Goal: Contribute content: Contribute content

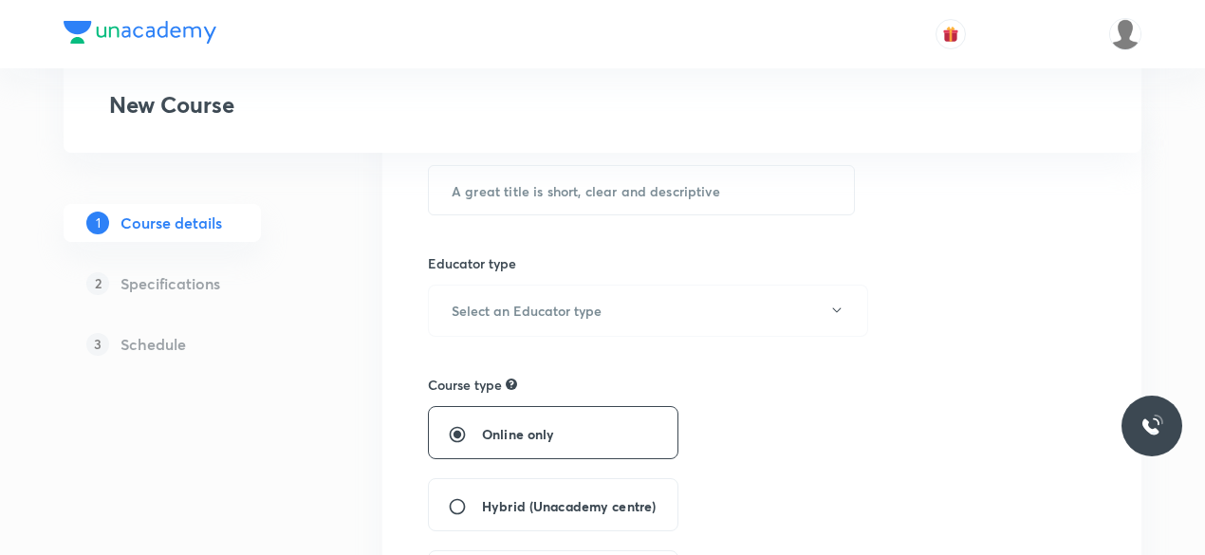
click at [1153, 56] on header at bounding box center [602, 34] width 1205 height 68
click at [1138, 50] on div at bounding box center [602, 34] width 1077 height 68
click at [1113, 29] on img at bounding box center [1125, 34] width 32 height 32
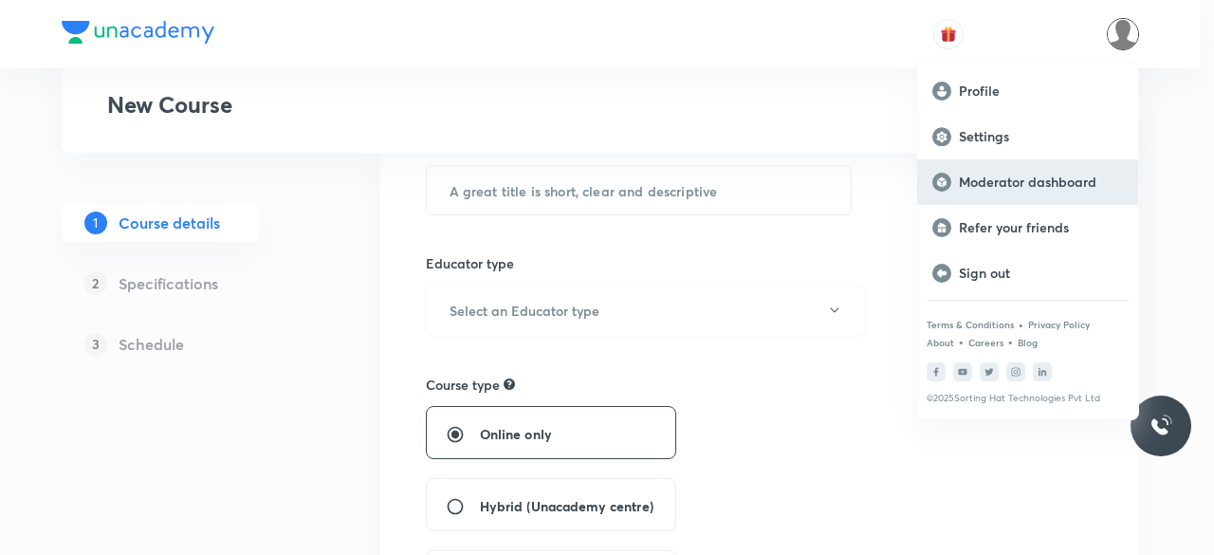
click at [1058, 191] on div "Moderator dashboard" at bounding box center [1027, 182] width 221 height 46
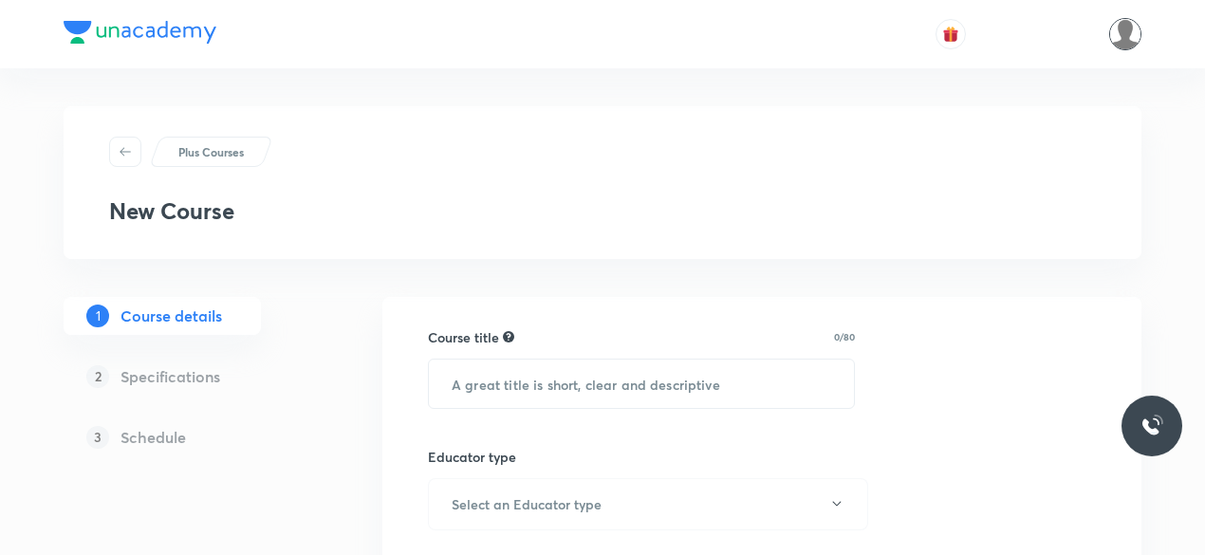
click at [1124, 31] on img at bounding box center [1125, 34] width 32 height 32
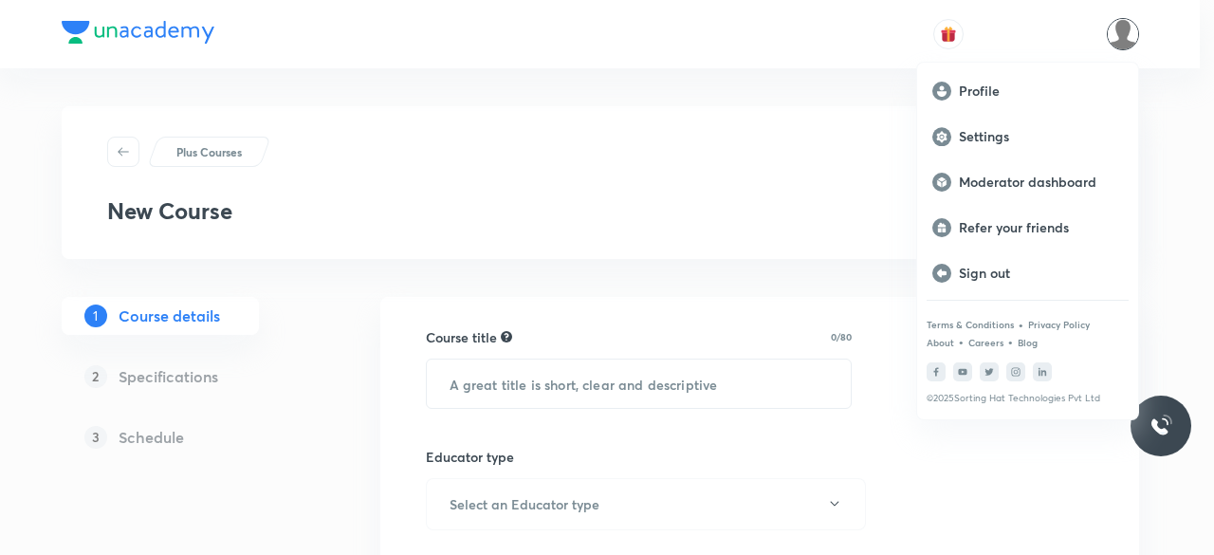
click at [970, 470] on div at bounding box center [607, 277] width 1214 height 555
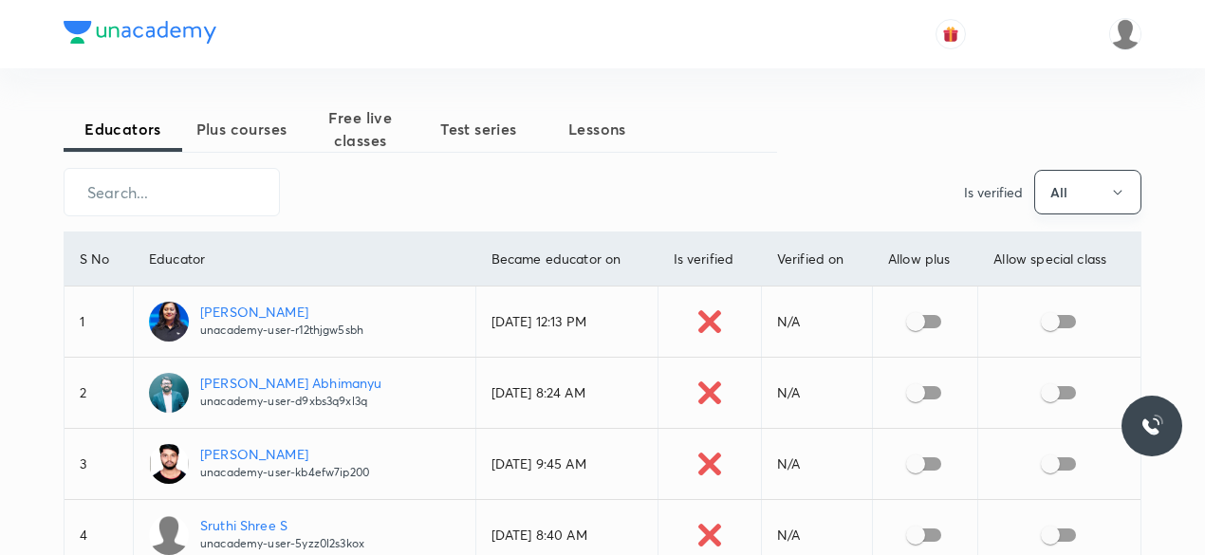
click at [1108, 195] on button "All" at bounding box center [1087, 192] width 107 height 45
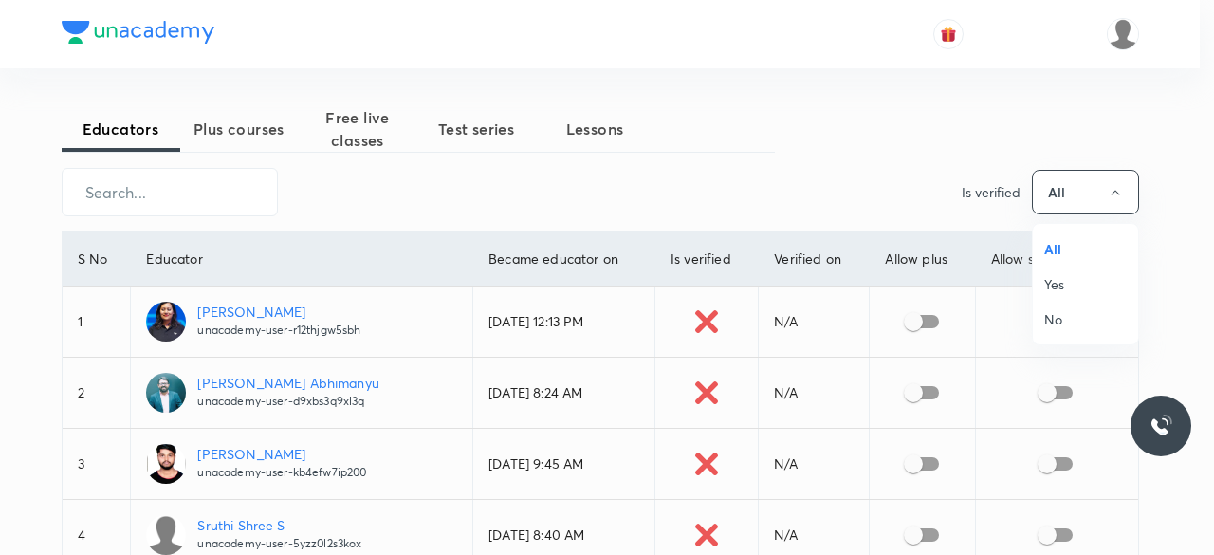
click at [920, 183] on div at bounding box center [607, 277] width 1214 height 555
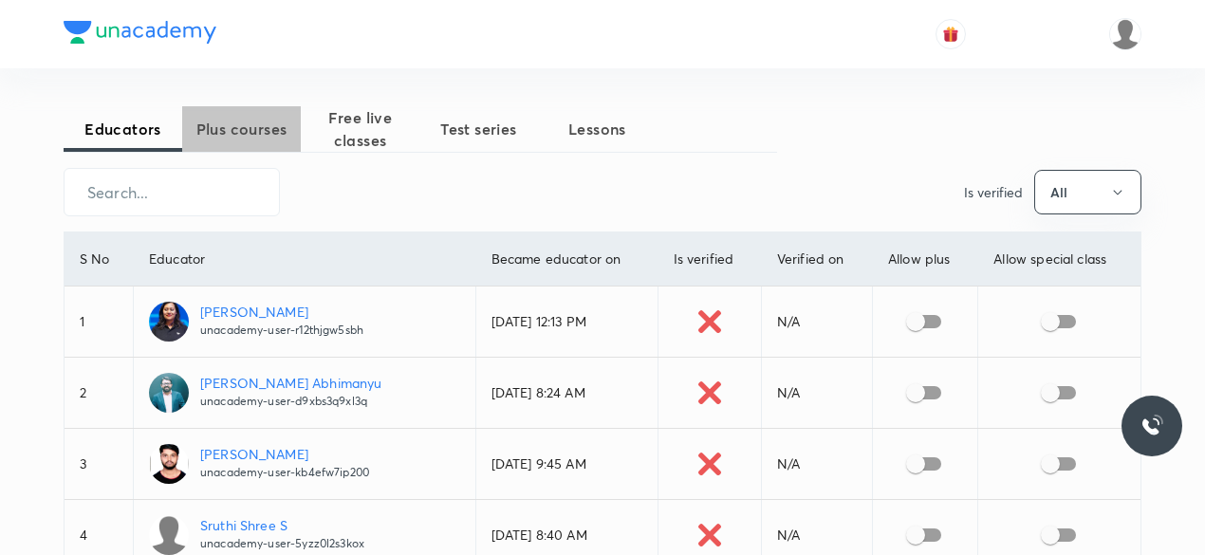
click at [233, 139] on span "Plus courses" at bounding box center [241, 129] width 119 height 23
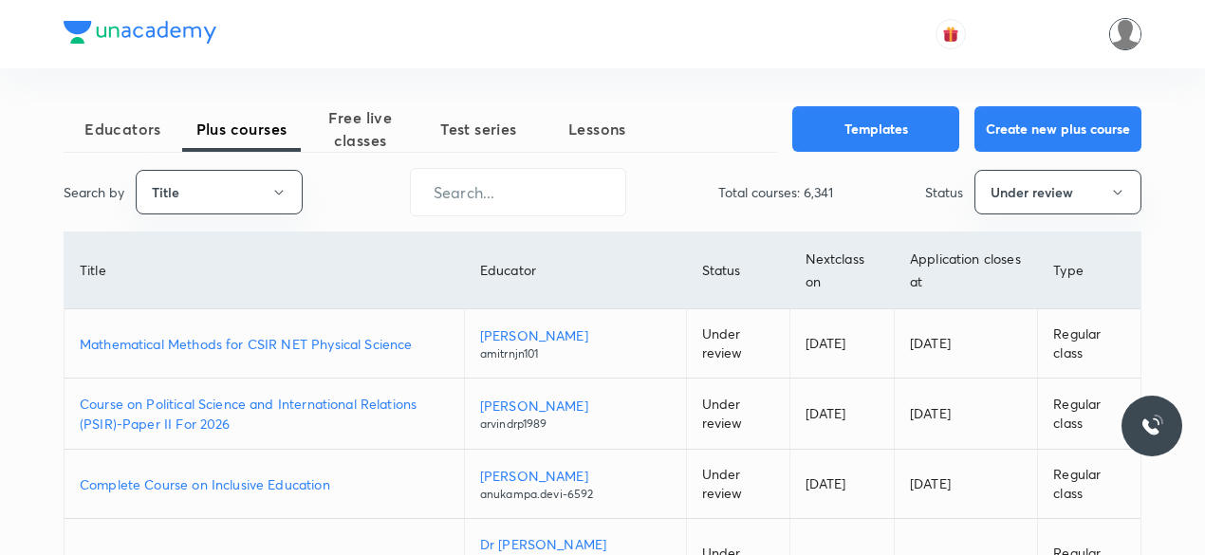
click at [1133, 28] on img at bounding box center [1125, 34] width 32 height 32
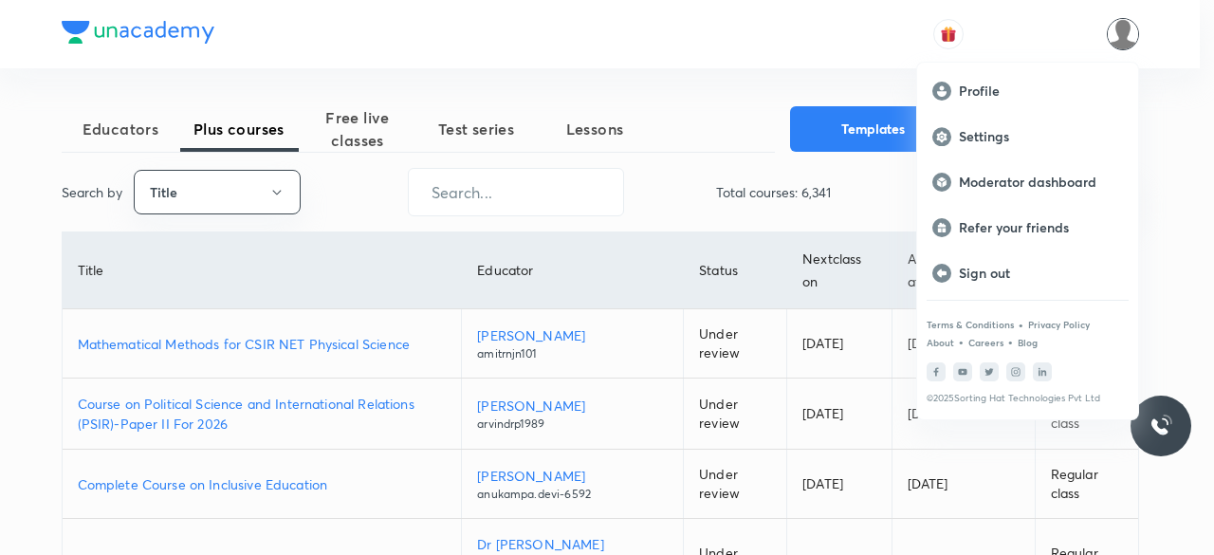
click at [1133, 28] on div at bounding box center [607, 277] width 1214 height 555
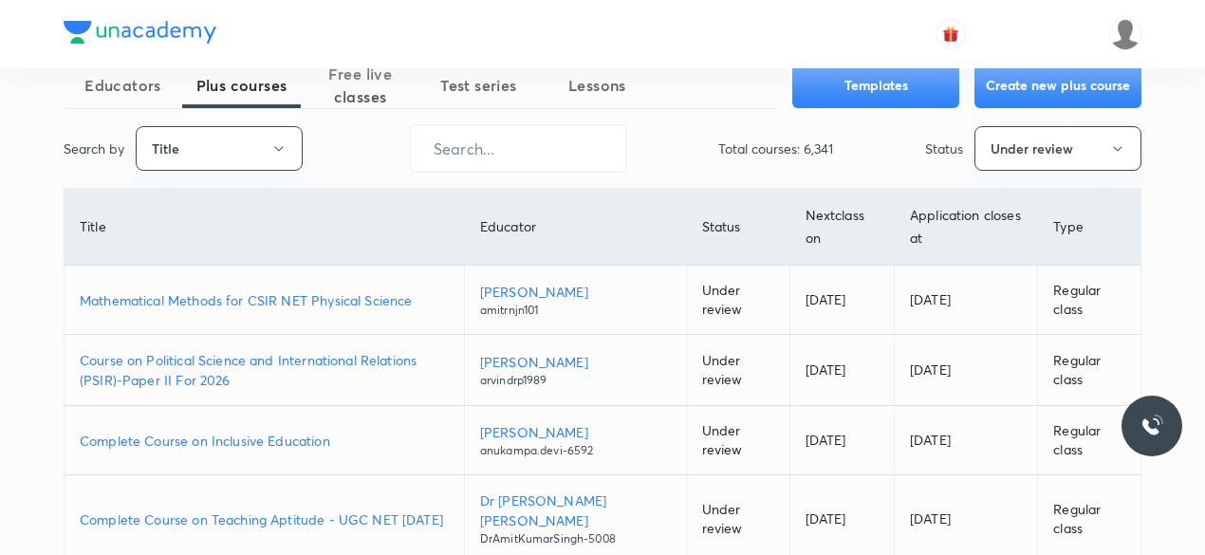
scroll to position [46, 0]
click at [278, 149] on icon "button" at bounding box center [278, 146] width 15 height 15
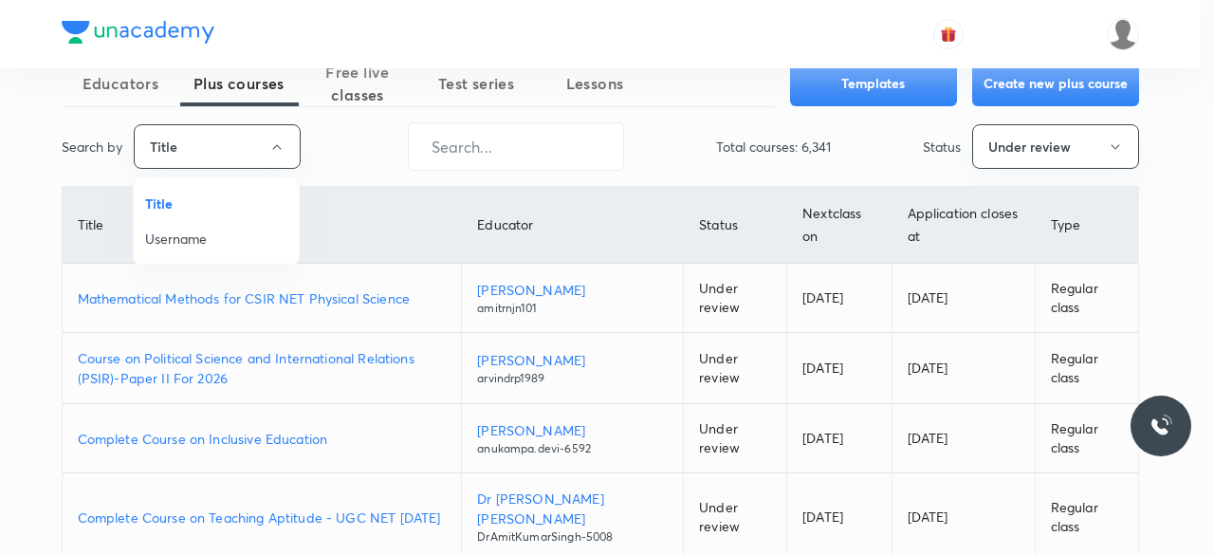
click at [247, 242] on span "Username" at bounding box center [216, 239] width 142 height 20
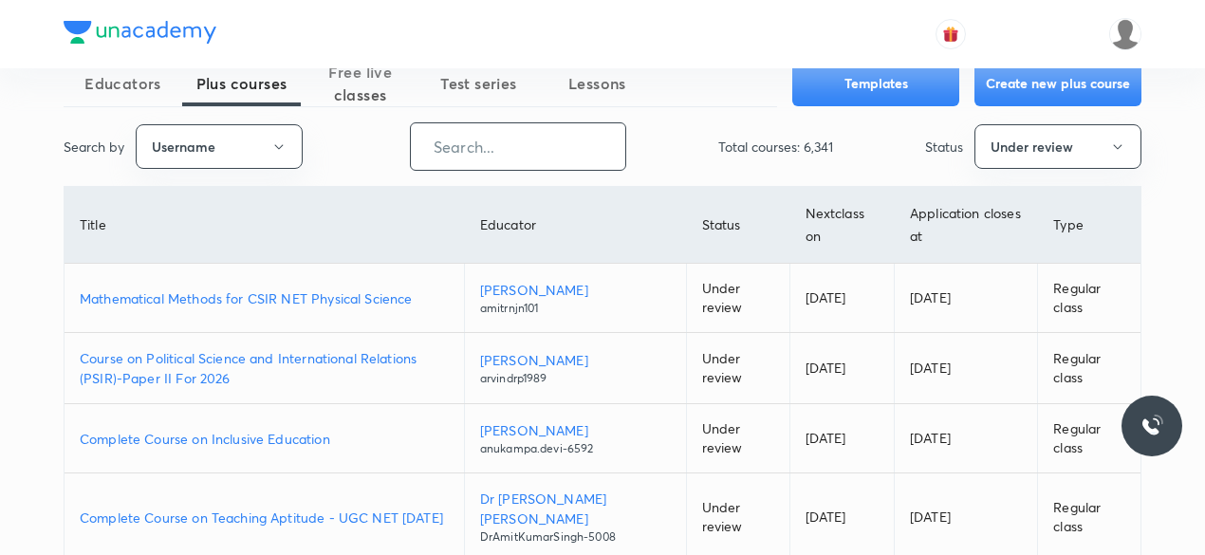
click at [492, 149] on input "text" at bounding box center [518, 146] width 214 height 48
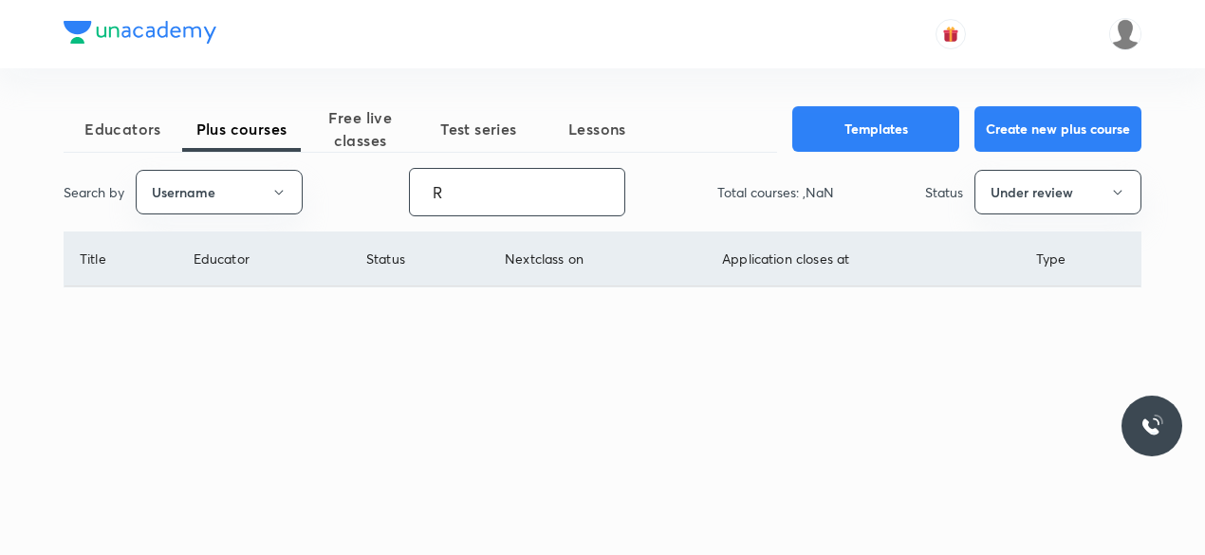
scroll to position [0, 0]
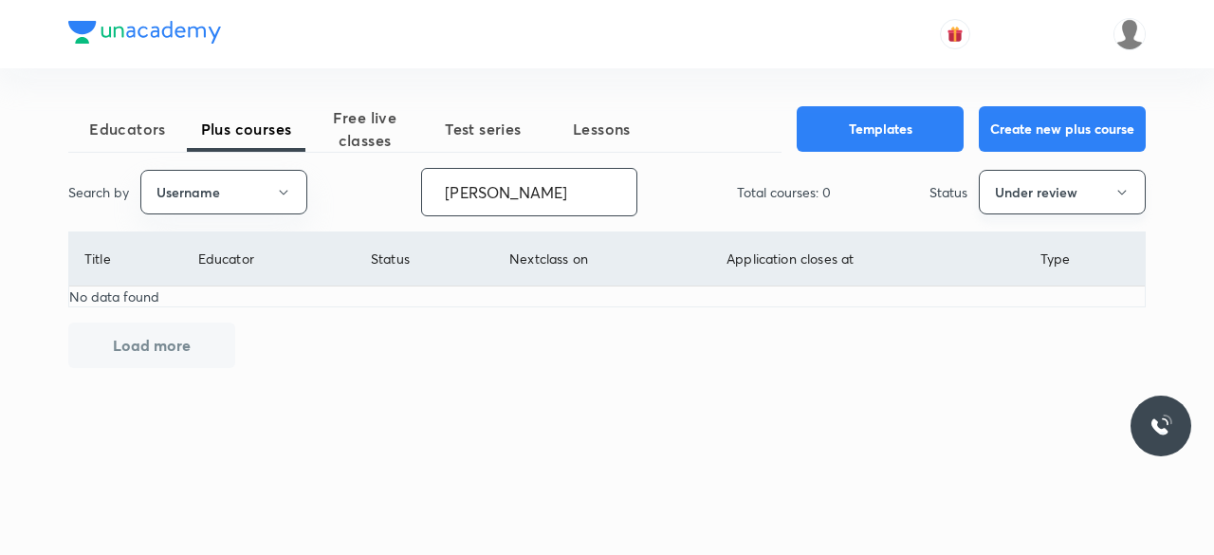
type input "Rajeswari"
click at [1089, 199] on button "Under review" at bounding box center [1062, 192] width 167 height 45
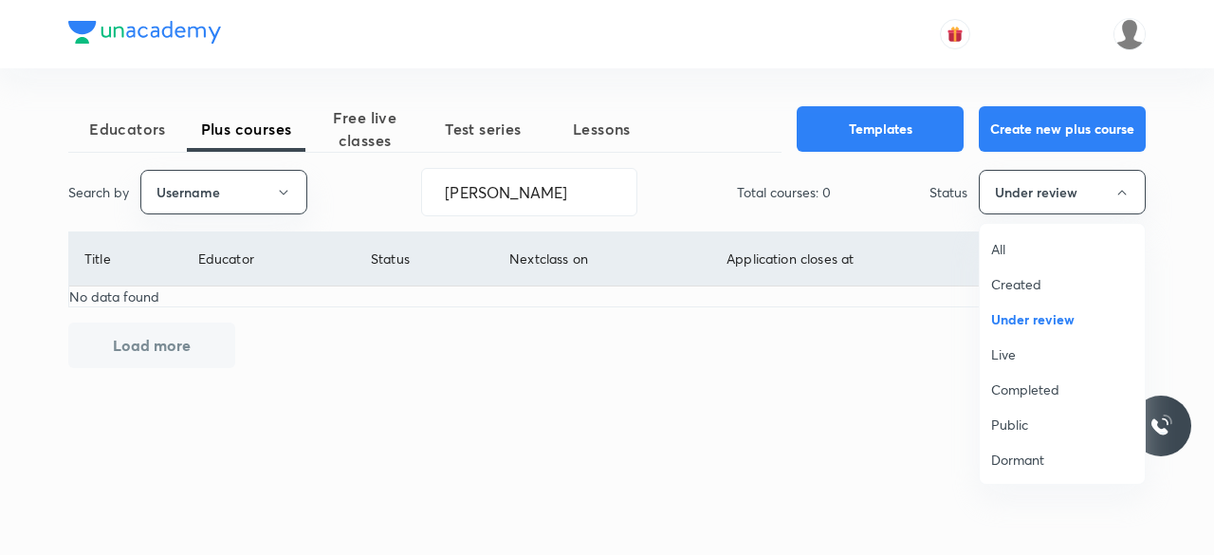
click at [1070, 242] on span "All" at bounding box center [1062, 249] width 142 height 20
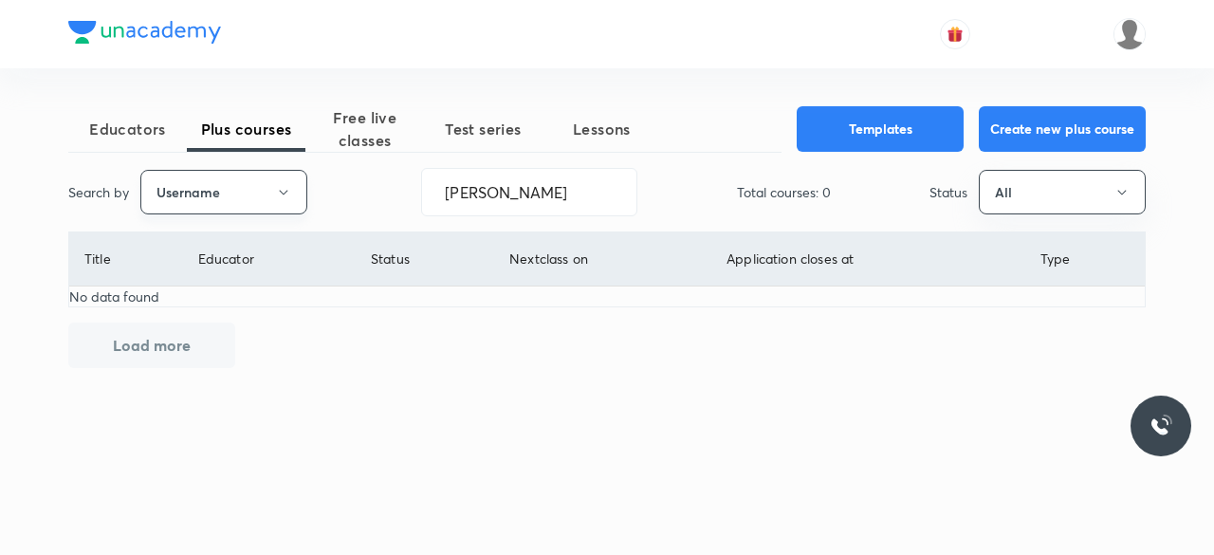
click at [285, 193] on icon "button" at bounding box center [283, 192] width 15 height 15
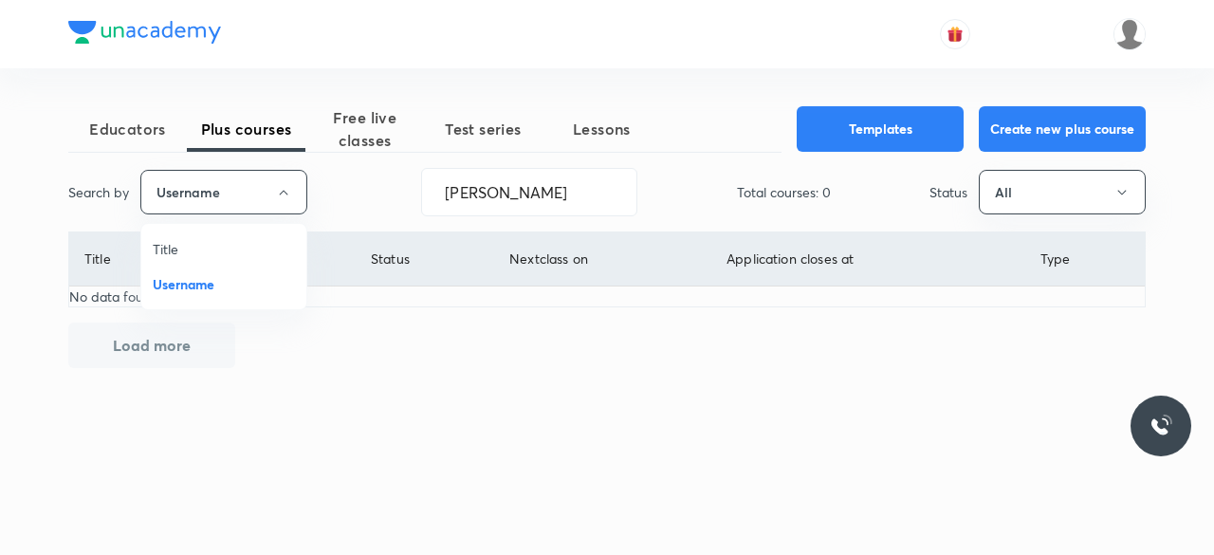
click at [262, 232] on li "Title" at bounding box center [223, 248] width 165 height 35
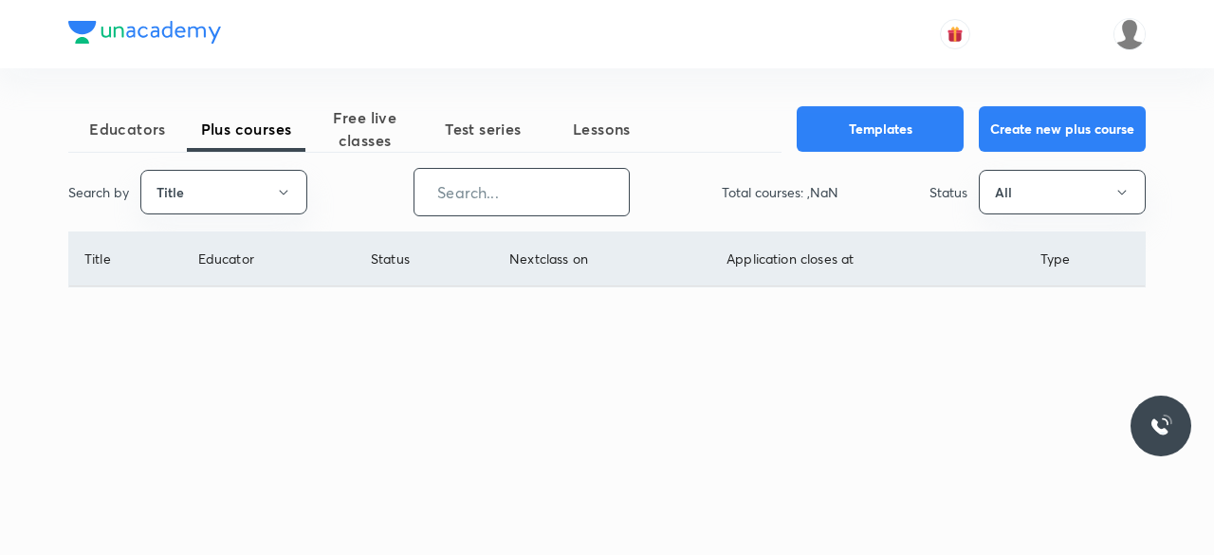
click at [560, 203] on input "text" at bounding box center [521, 192] width 214 height 48
click at [1127, 44] on img at bounding box center [1129, 34] width 32 height 32
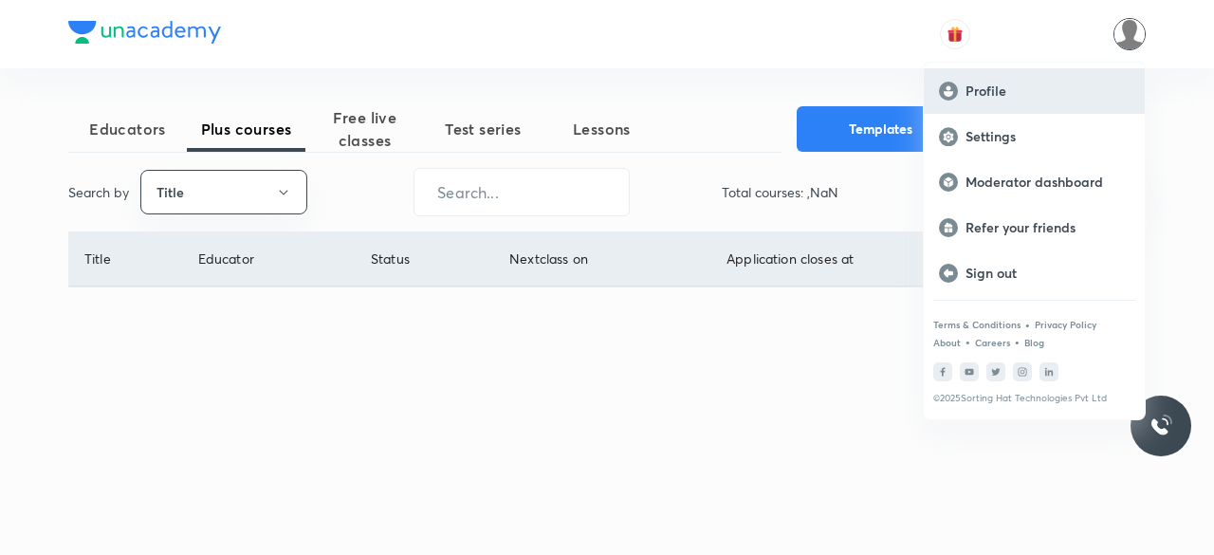
click at [1038, 94] on p "Profile" at bounding box center [1048, 91] width 164 height 17
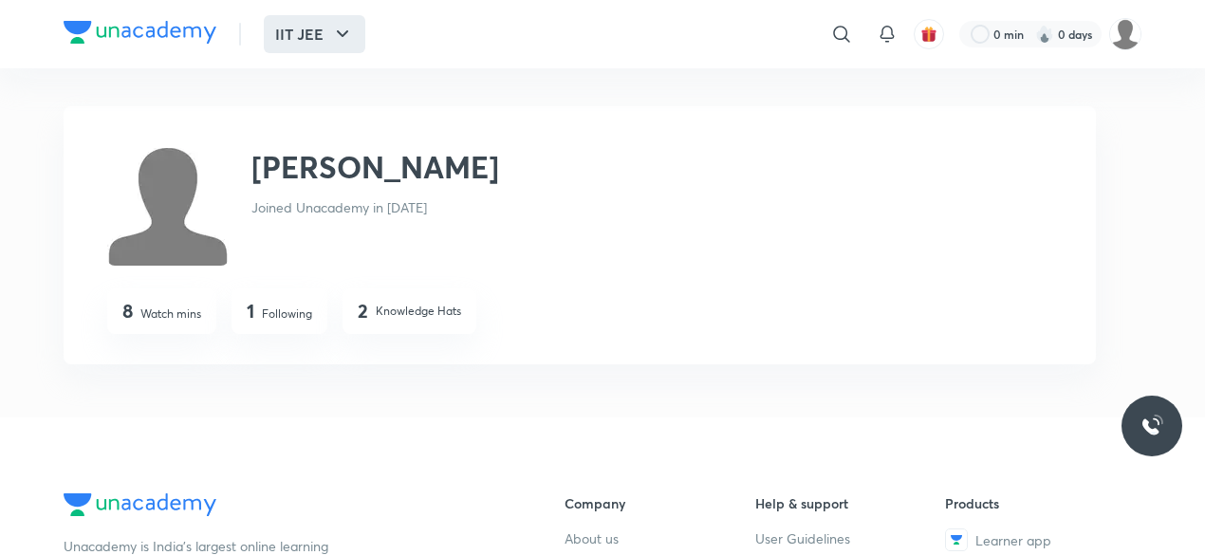
click at [328, 18] on button "IIT JEE" at bounding box center [314, 34] width 101 height 38
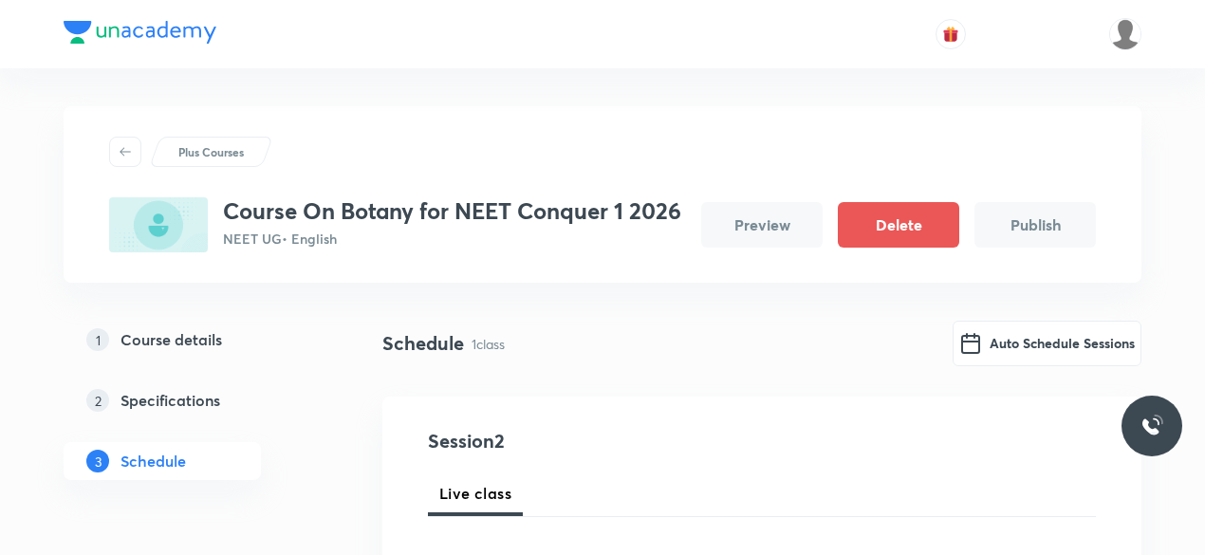
click at [517, 151] on div "Plus Courses" at bounding box center [602, 152] width 986 height 30
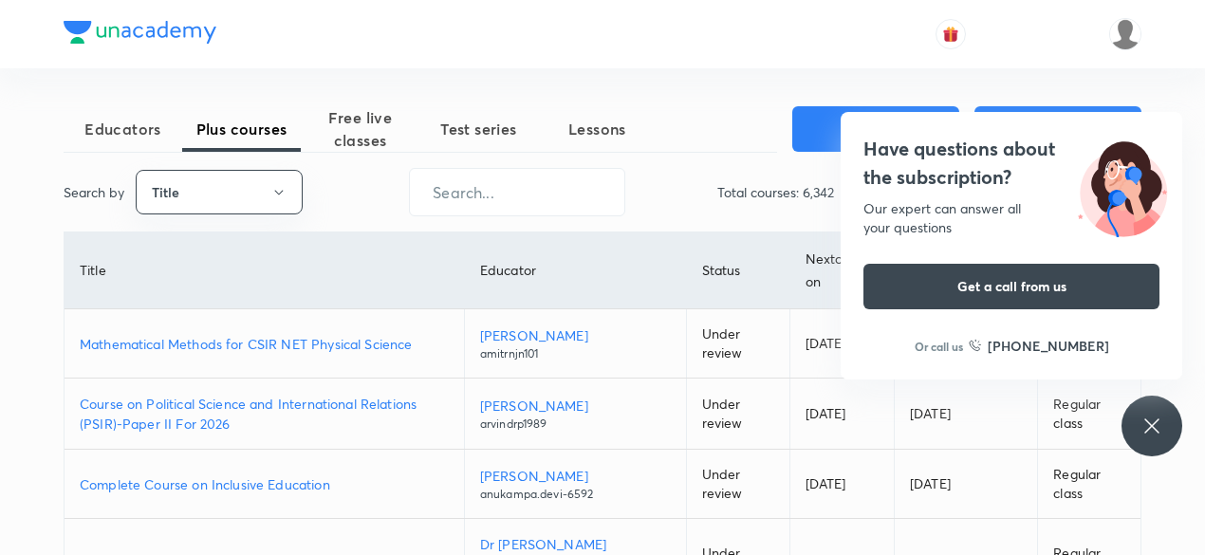
click at [543, 233] on th "Educator" at bounding box center [575, 270] width 222 height 77
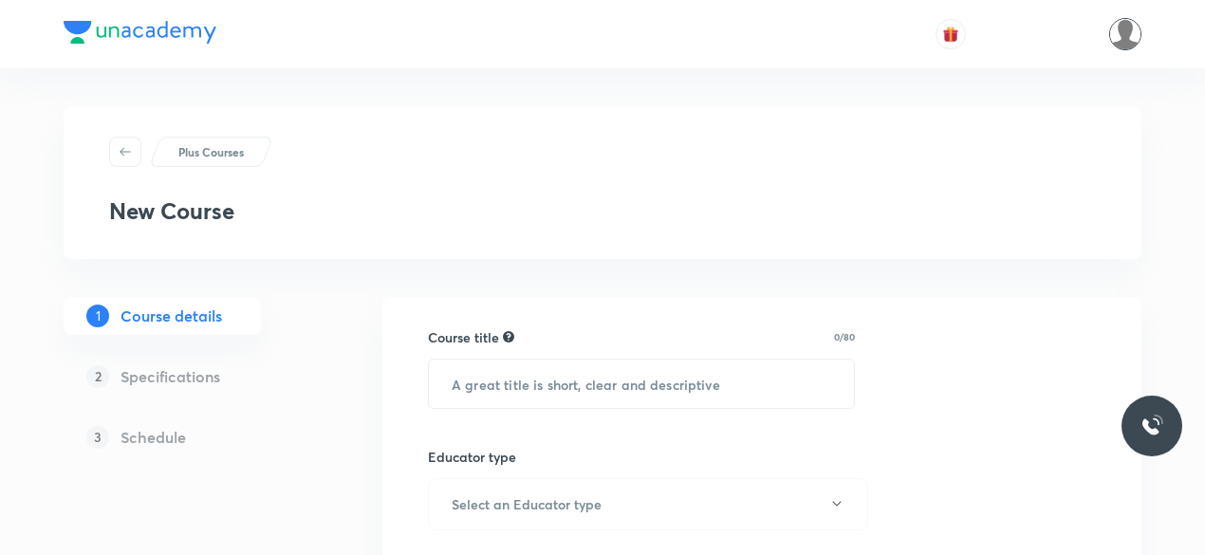
click at [1127, 31] on img at bounding box center [1125, 34] width 32 height 32
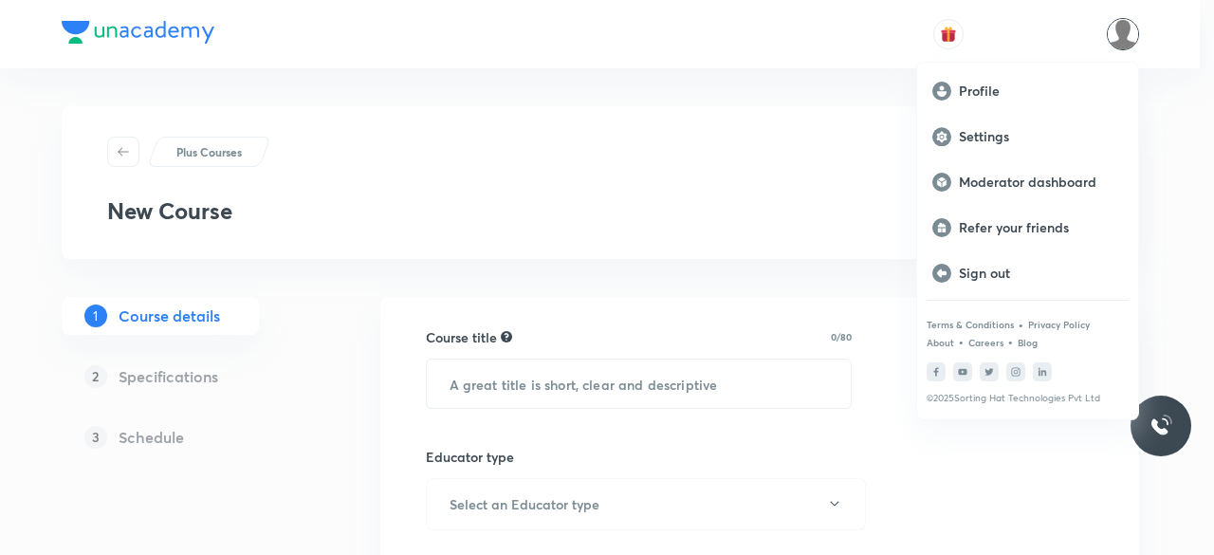
click at [685, 231] on div at bounding box center [607, 277] width 1214 height 555
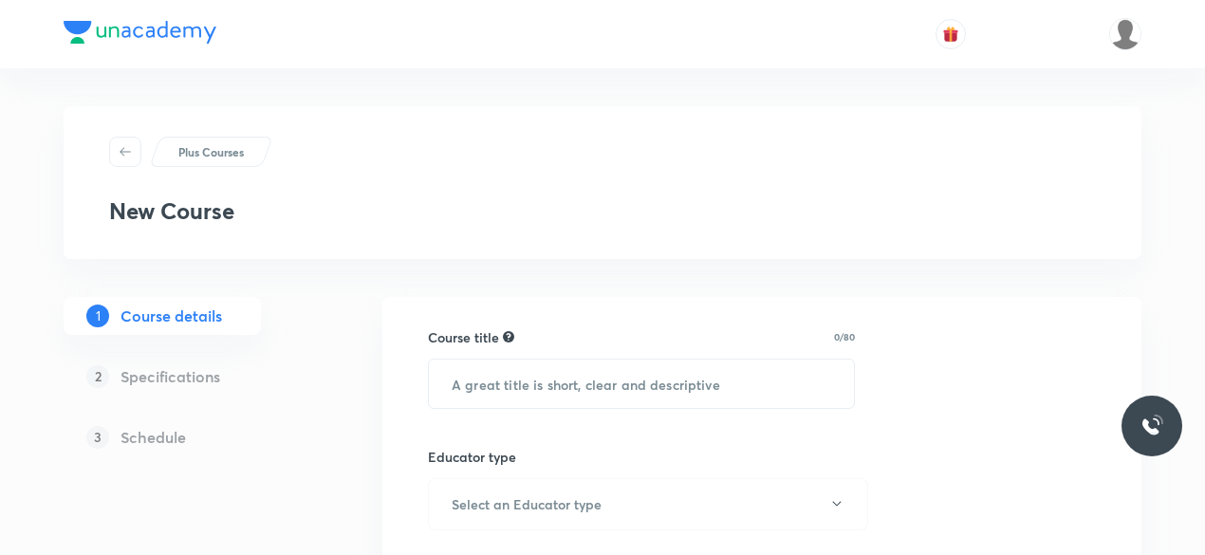
click at [169, 390] on div "2 Specifications" at bounding box center [193, 377] width 258 height 38
click at [188, 370] on h5 "Specifications" at bounding box center [170, 376] width 100 height 23
click at [960, 46] on div at bounding box center [1038, 34] width 206 height 32
click at [960, 45] on button "button" at bounding box center [950, 34] width 30 height 30
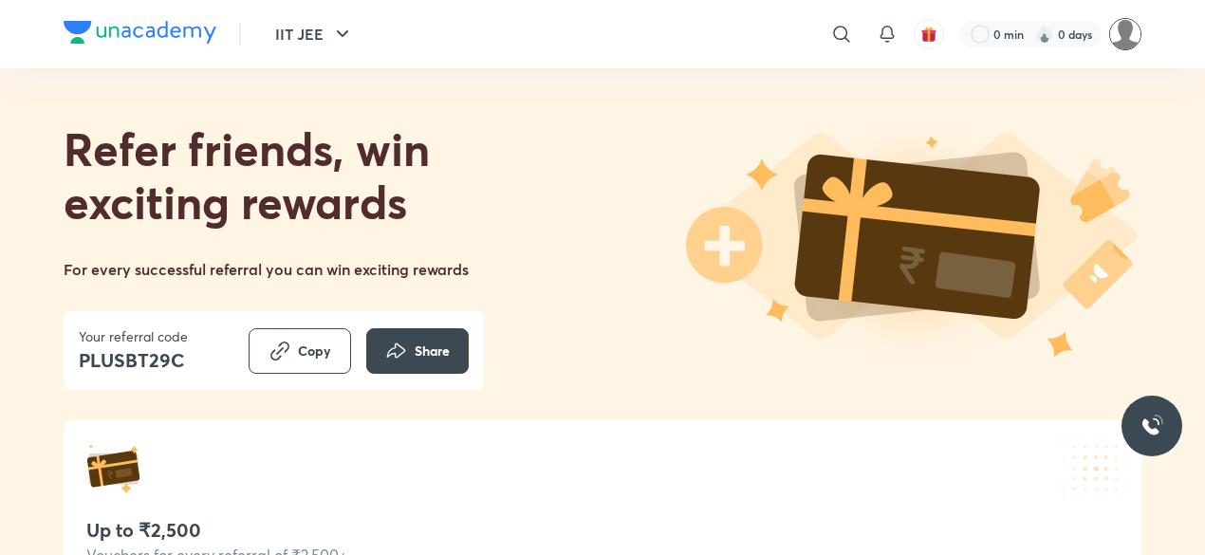
click at [1123, 46] on img at bounding box center [1125, 34] width 32 height 32
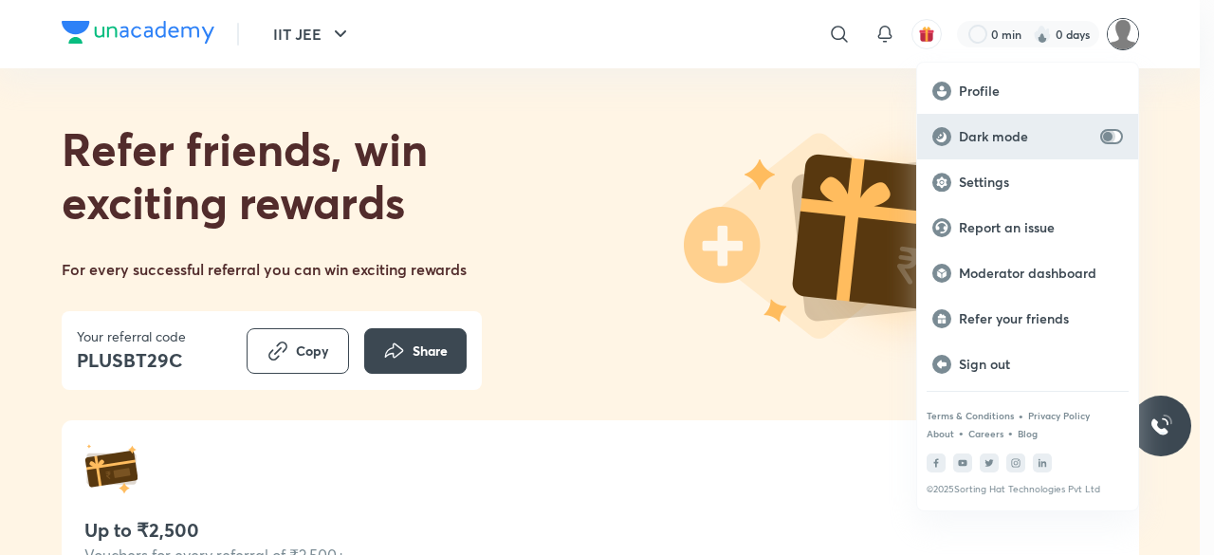
click at [1102, 135] on input "checkbox" at bounding box center [1108, 136] width 46 height 15
checkbox input "true"
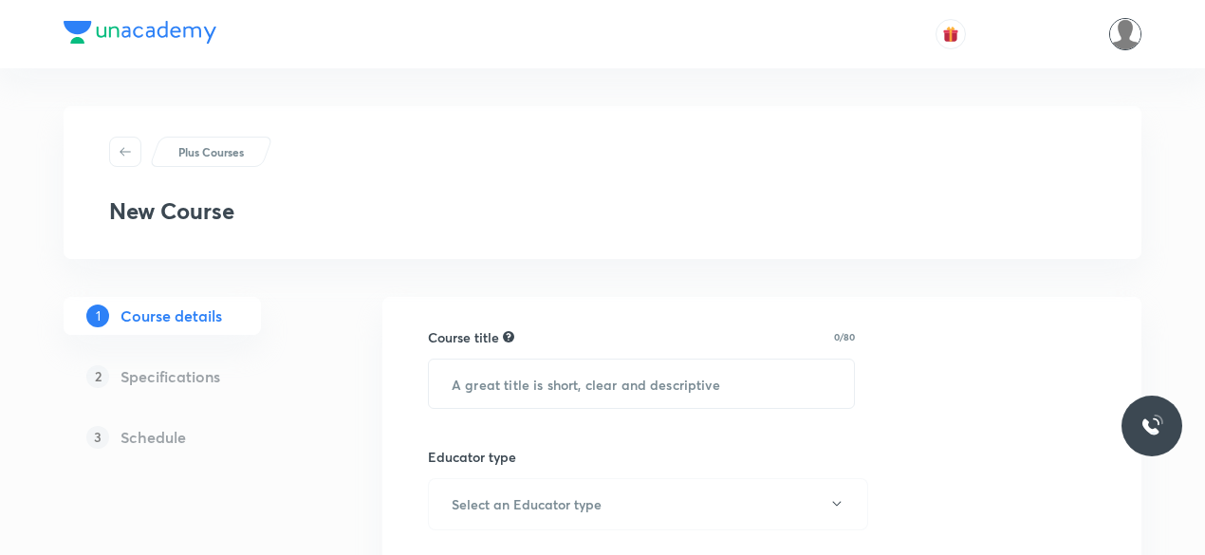
click at [1130, 37] on img at bounding box center [1125, 34] width 32 height 32
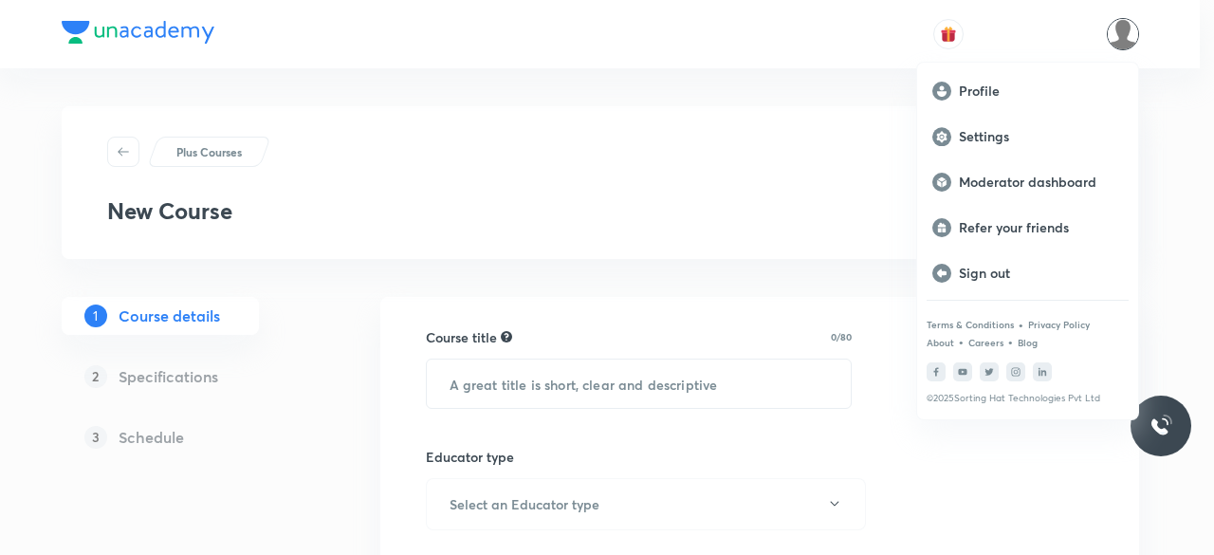
click at [800, 212] on div at bounding box center [607, 277] width 1214 height 555
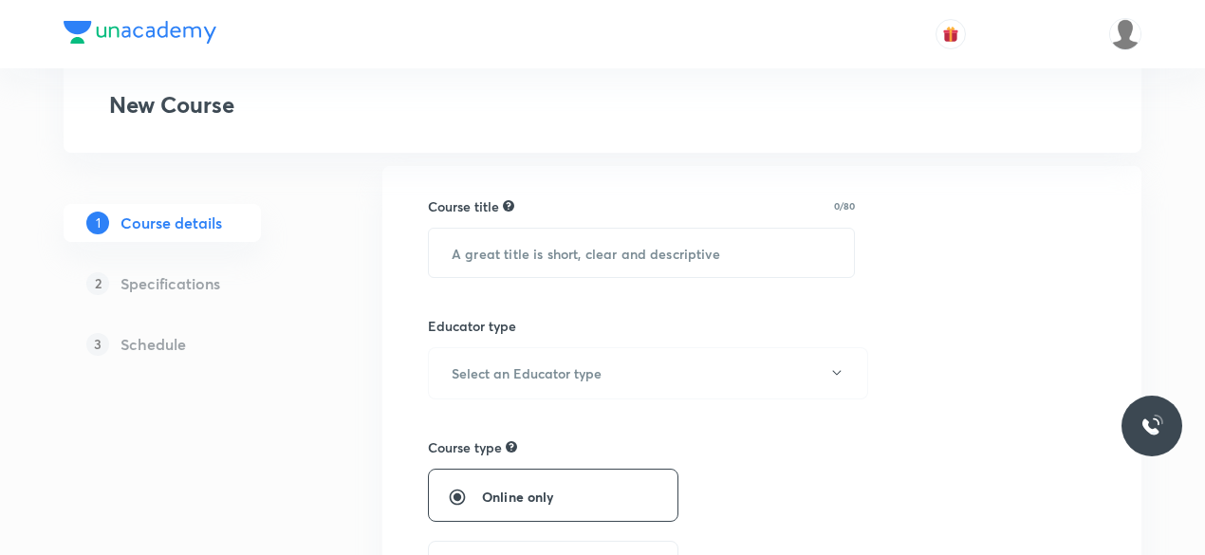
scroll to position [143, 0]
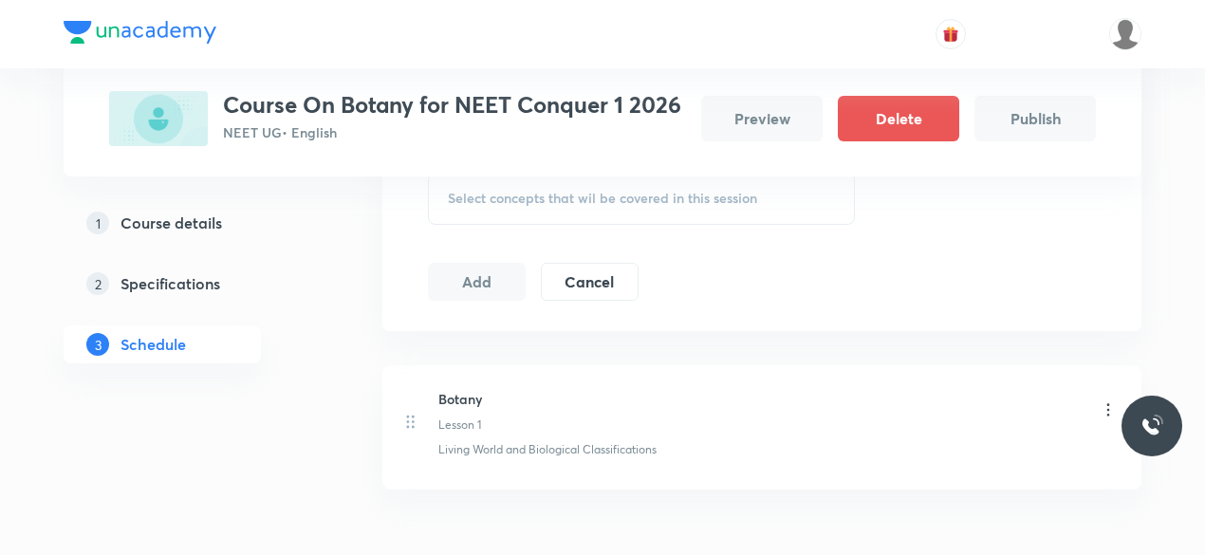
scroll to position [655, 0]
click at [1068, 125] on button "Publish" at bounding box center [1034, 119] width 121 height 46
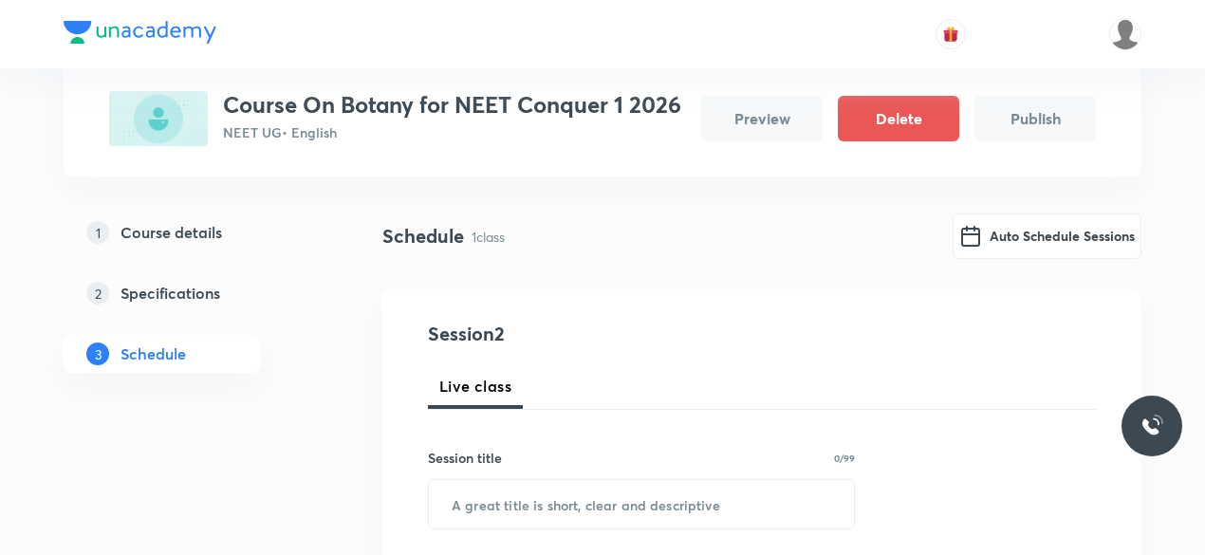
scroll to position [140, 0]
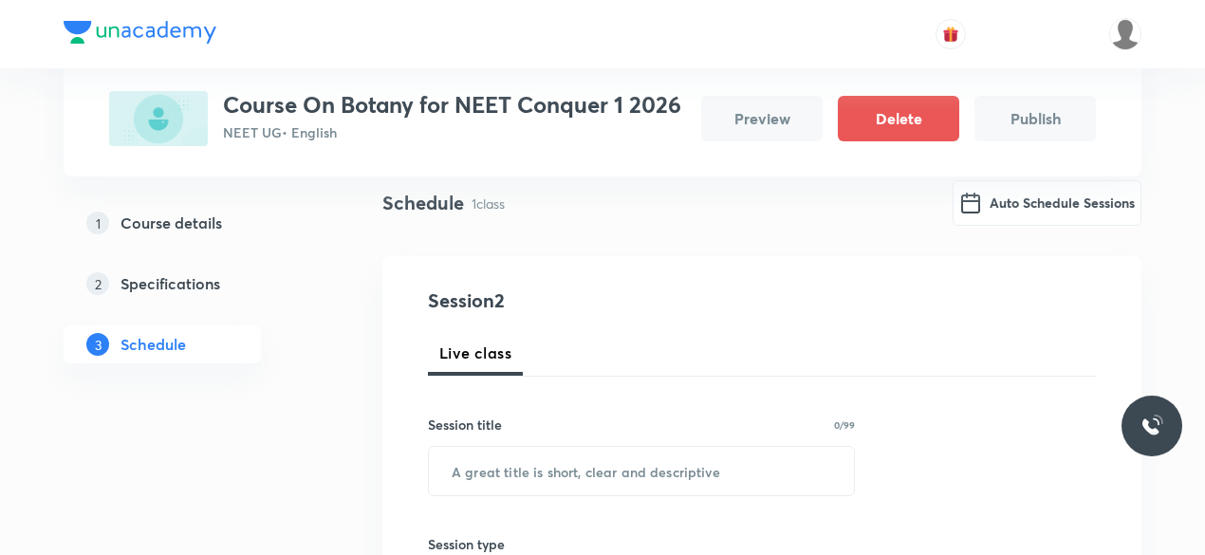
click at [148, 223] on h5 "Course details" at bounding box center [170, 223] width 101 height 23
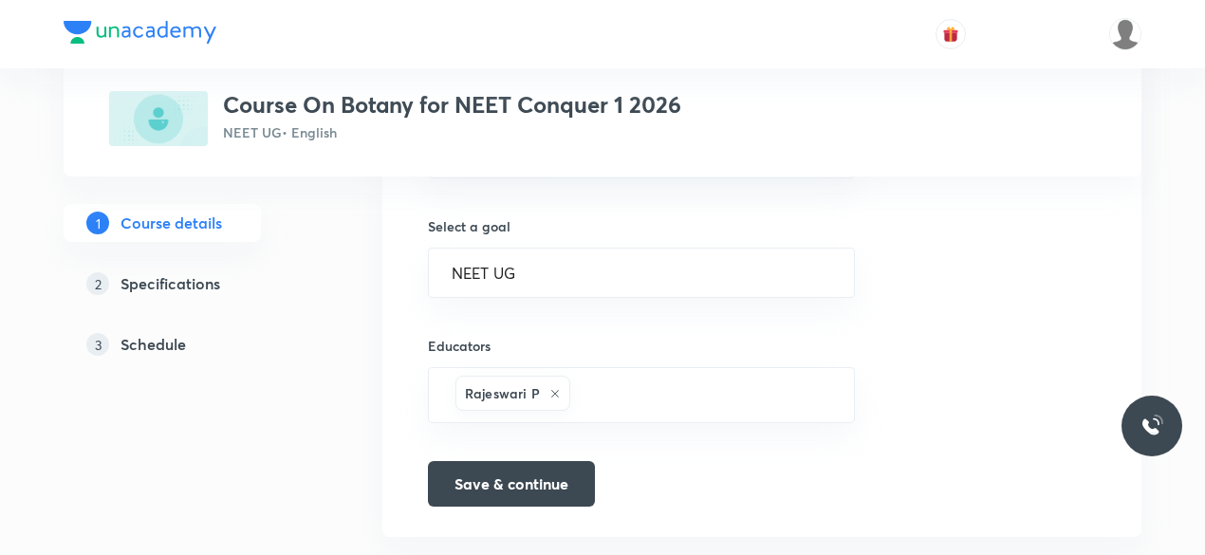
scroll to position [1316, 0]
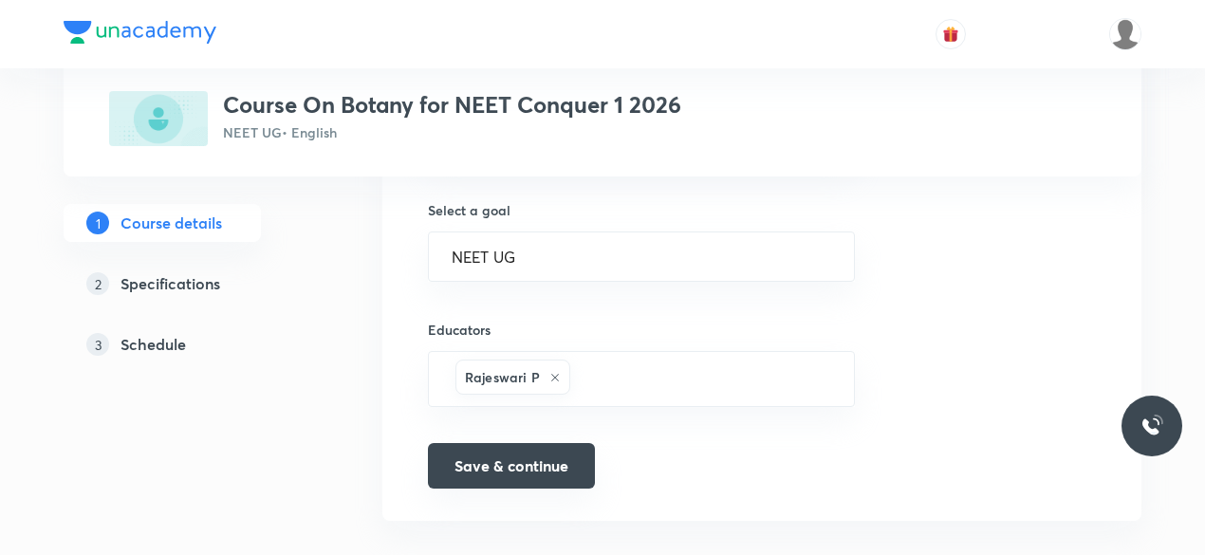
click at [532, 449] on button "Save & continue" at bounding box center [511, 466] width 167 height 46
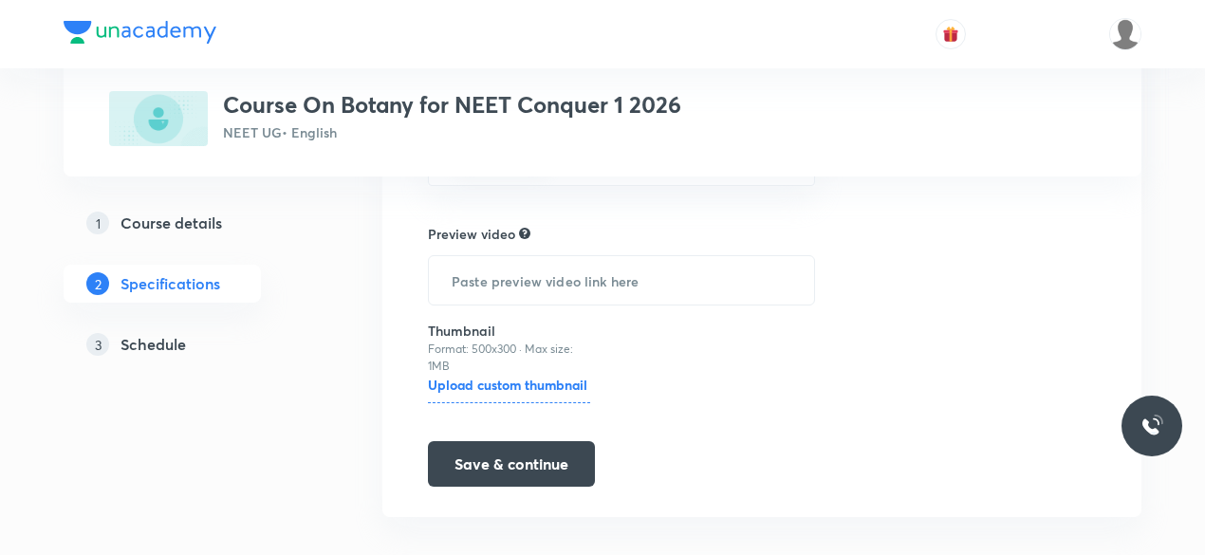
scroll to position [660, 0]
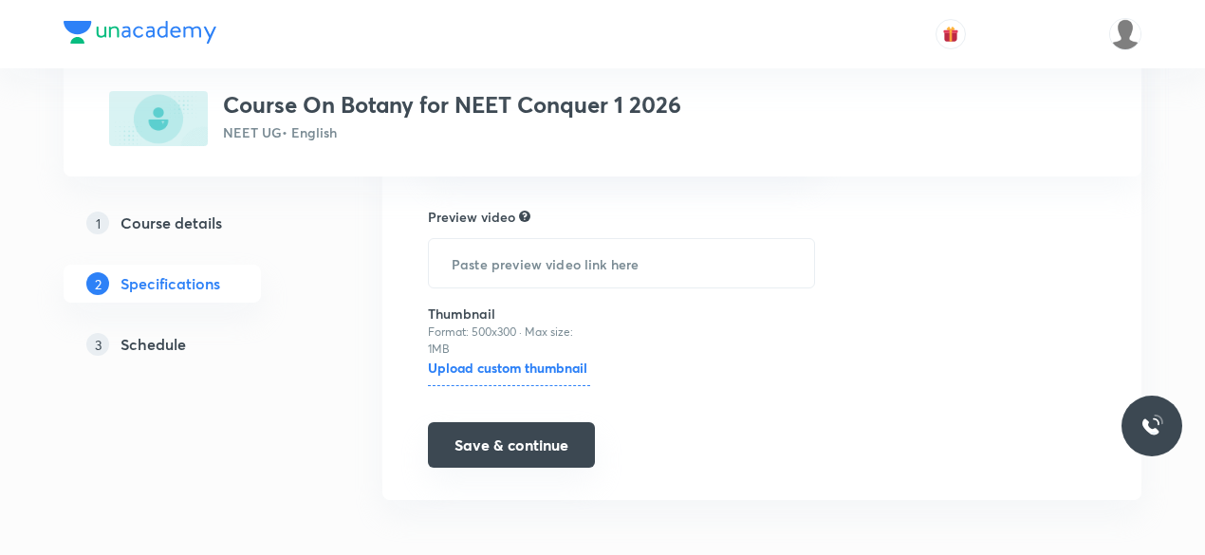
click at [541, 450] on button "Save & continue" at bounding box center [511, 445] width 167 height 46
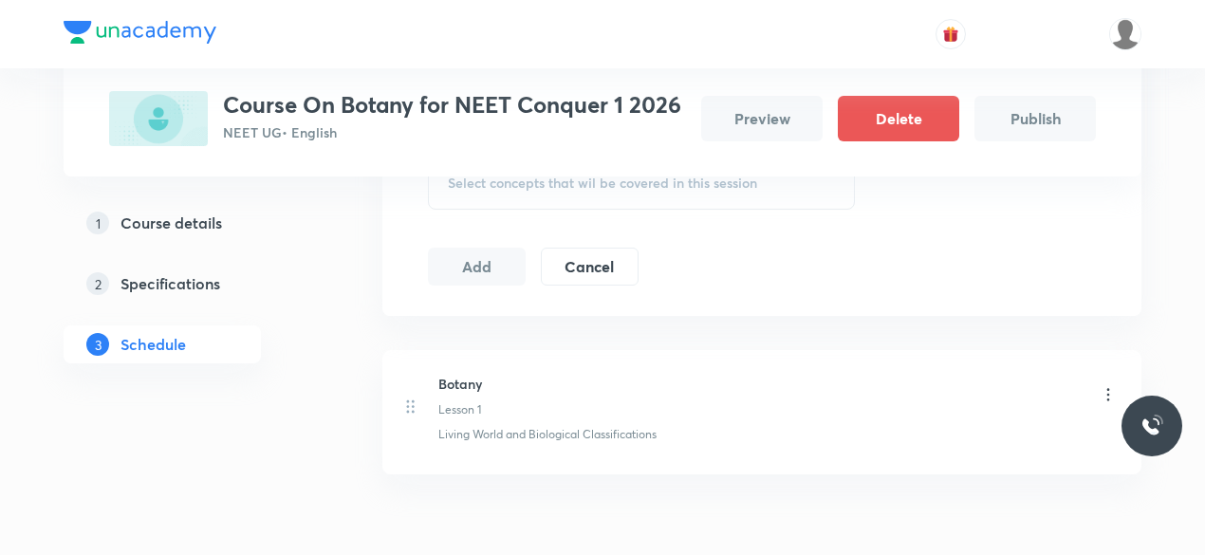
scroll to position [672, 0]
click at [1108, 393] on icon at bounding box center [1108, 394] width 3 height 12
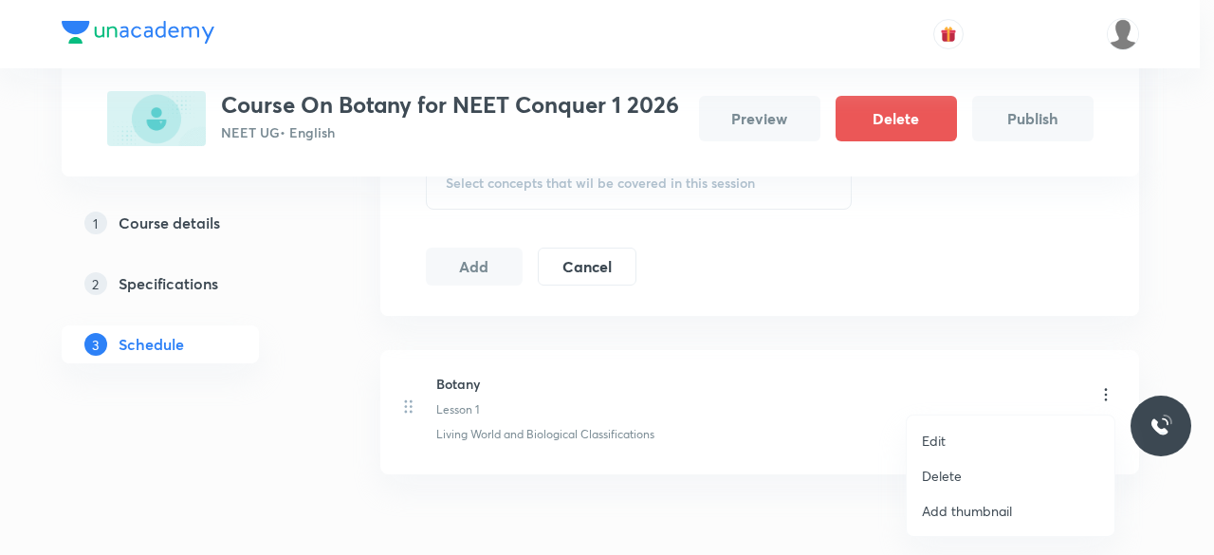
click at [771, 328] on div at bounding box center [607, 277] width 1214 height 555
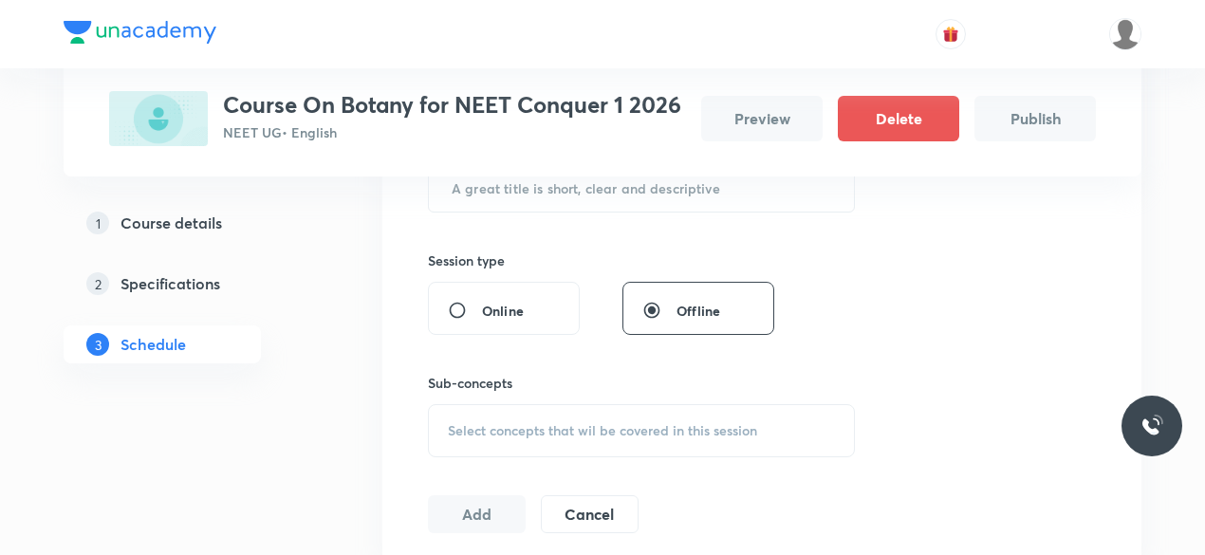
scroll to position [259, 0]
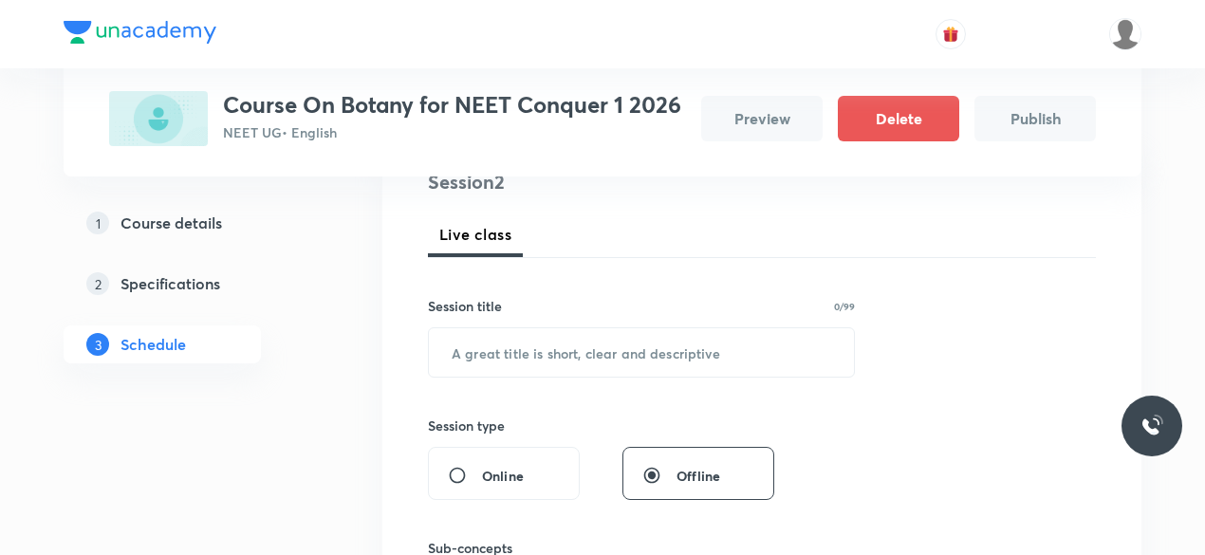
click at [1038, 123] on button "Publish" at bounding box center [1034, 119] width 121 height 46
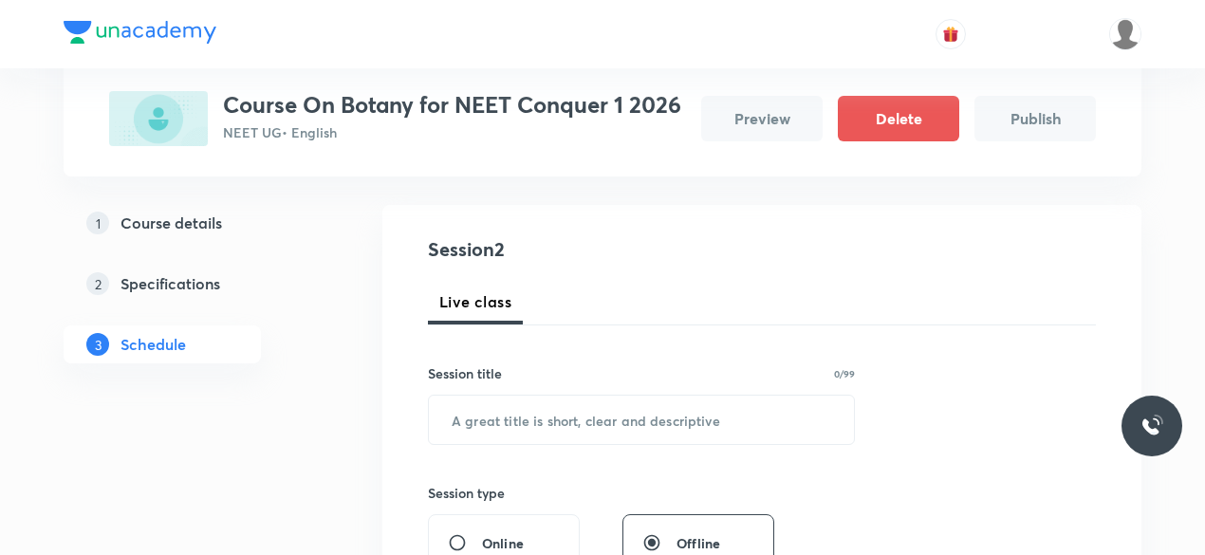
scroll to position [192, 0]
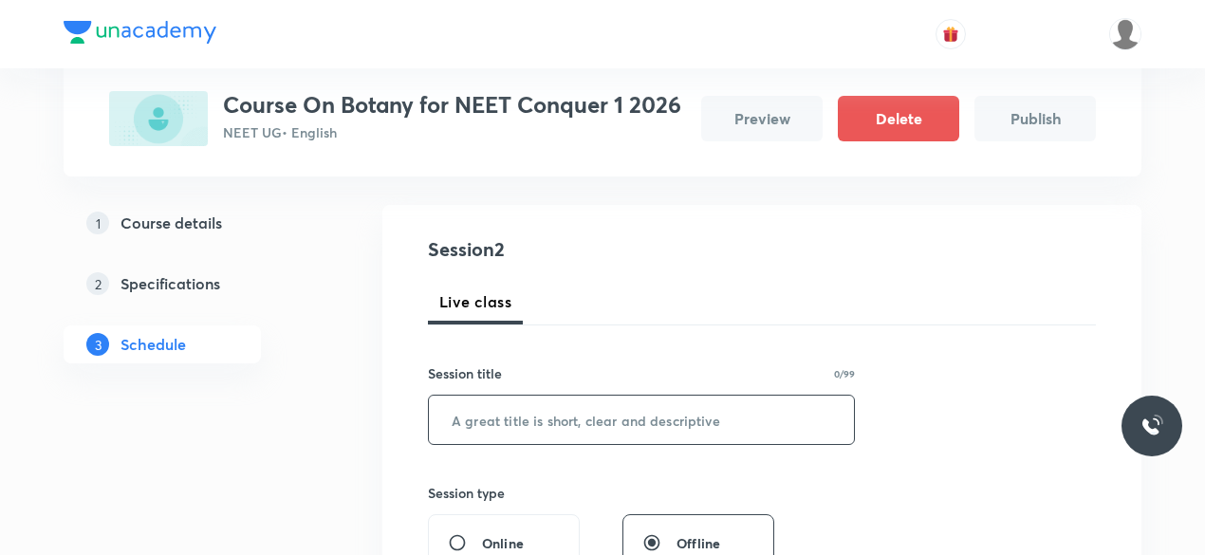
click at [685, 437] on input "text" at bounding box center [641, 420] width 425 height 48
click at [708, 428] on input "text" at bounding box center [641, 420] width 425 height 48
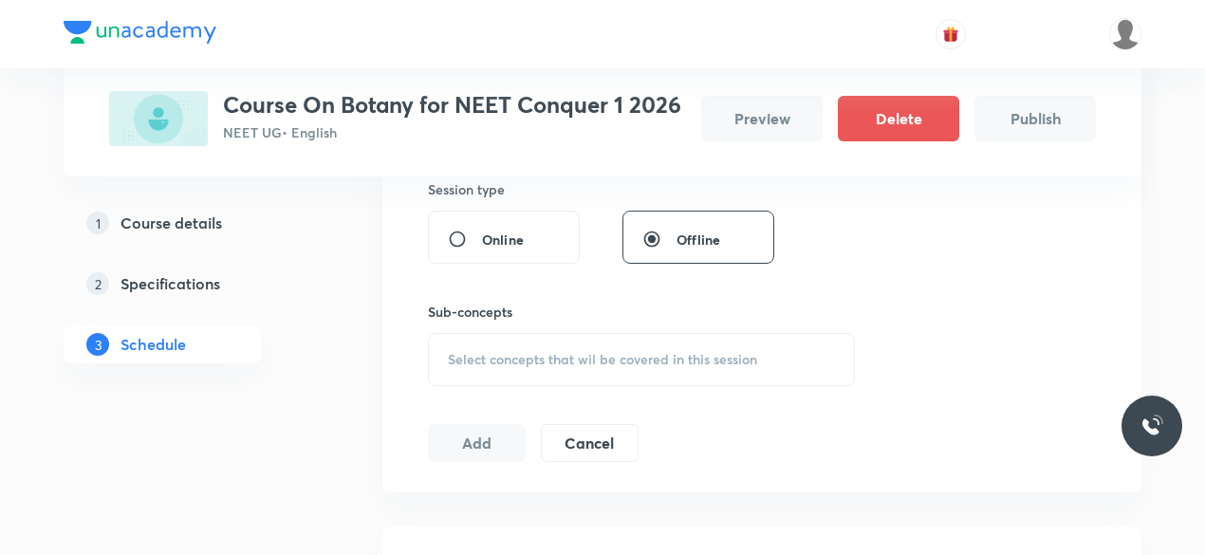
scroll to position [501, 0]
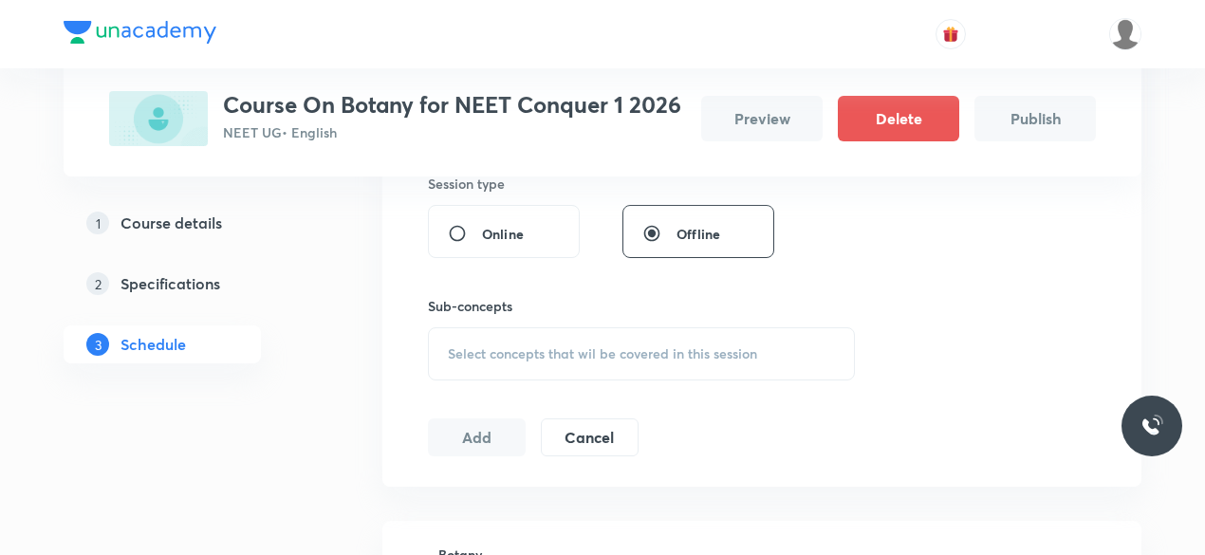
click at [1041, 118] on button "Publish" at bounding box center [1034, 119] width 121 height 46
